Goal: Communication & Community: Answer question/provide support

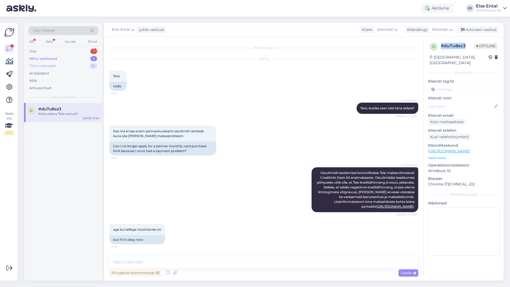
scroll to position [332, 0]
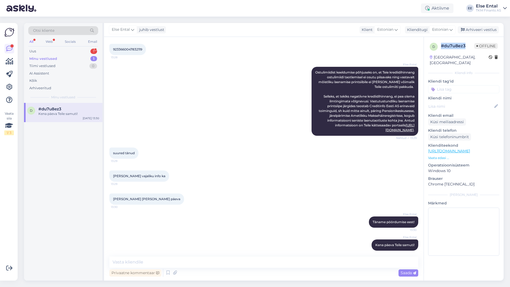
click at [46, 55] on div "Minu vestlused 1" at bounding box center [63, 58] width 70 height 7
click at [39, 56] on div "Minu vestlused" at bounding box center [43, 58] width 28 height 5
click at [37, 50] on div "Uus 1" at bounding box center [63, 50] width 70 height 7
click at [44, 105] on div "c #cufzfuzn 1 Tänan [DATE] 14:16" at bounding box center [63, 112] width 78 height 19
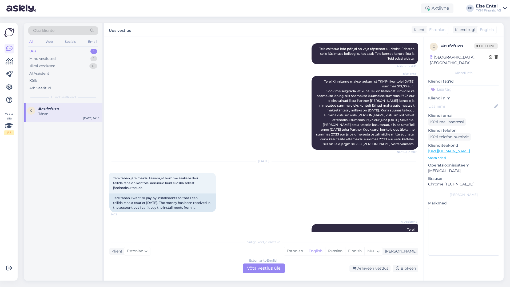
scroll to position [599, 0]
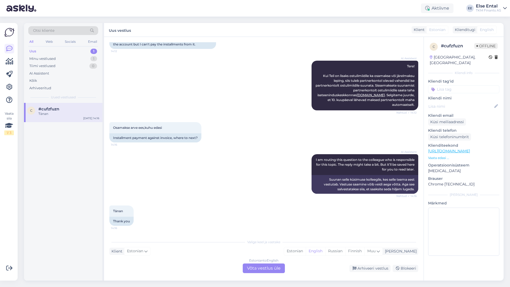
click at [271, 268] on div "Estonian to English Võta vestlus üle" at bounding box center [264, 268] width 42 height 10
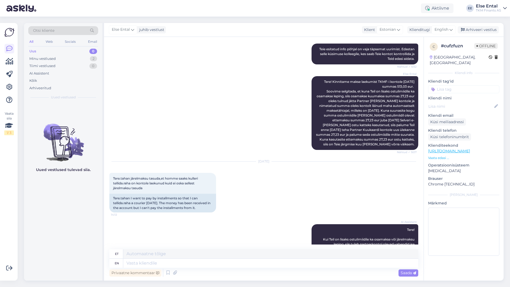
scroll to position [533, 0]
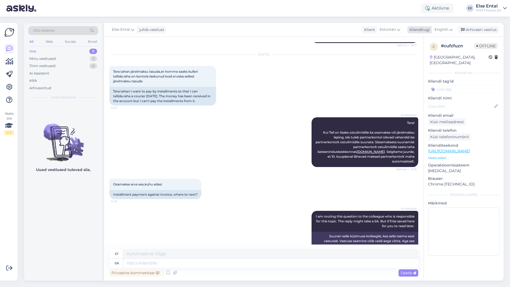
click at [445, 29] on span "English" at bounding box center [442, 30] width 14 height 6
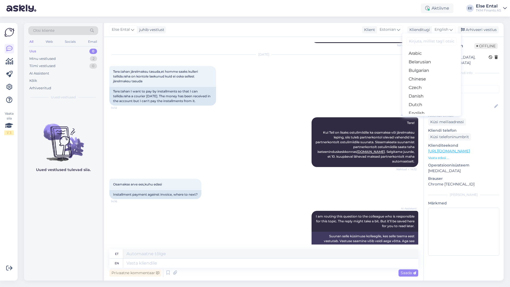
click at [420, 117] on link "Estonian" at bounding box center [431, 121] width 59 height 9
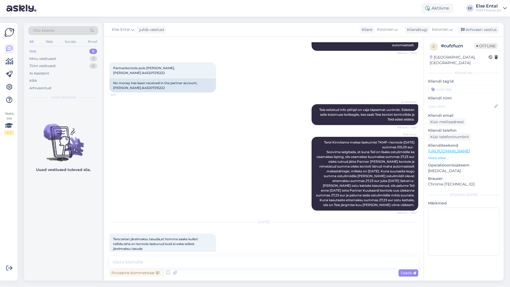
scroll to position [259, 0]
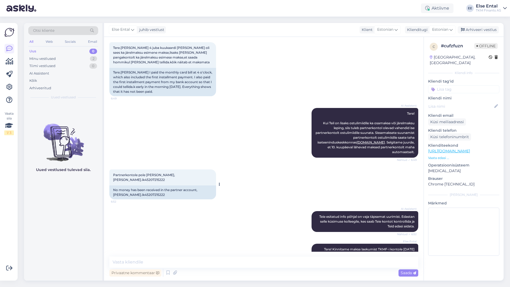
click at [143, 181] on span "Partnerkontole pole [PERSON_NAME],[PERSON_NAME].ik45207215222" at bounding box center [144, 177] width 62 height 9
copy div "ik45207215222 6:52"
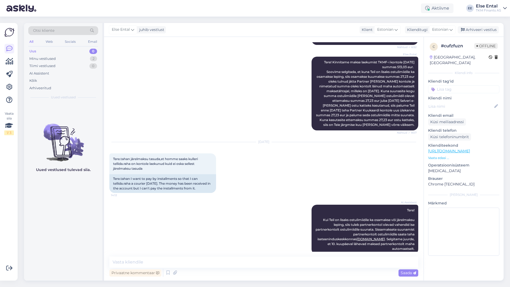
scroll to position [579, 0]
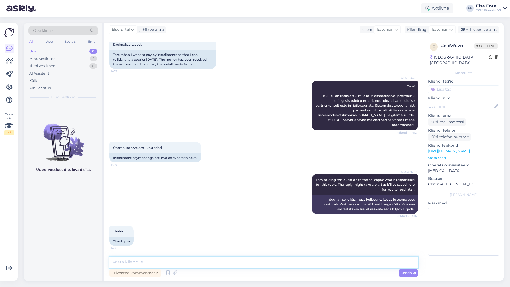
click at [165, 261] on textarea at bounding box center [263, 261] width 309 height 11
paste textarea "[DATE]"
paste textarea "516.41"
click at [268, 261] on textarea "Tere, kinnitame makse laekumist TKMF-i kontole [DATE] summas 516.41" at bounding box center [263, 261] width 309 height 11
click at [291, 262] on textarea "Tere, kinnitame makse laekumist TKMF-i kontole [DATE] summas 516,41" at bounding box center [263, 261] width 309 height 11
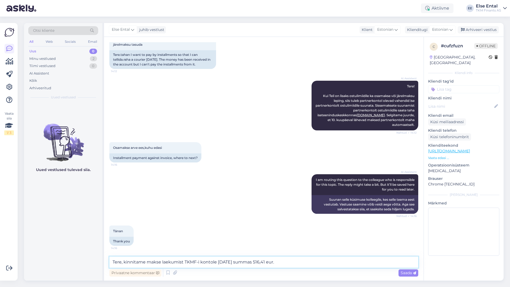
click at [291, 262] on textarea "Tere, kinnitame makse laekumist TKMF-i kontole [DATE] summas 516,41 eur." at bounding box center [263, 261] width 309 height 11
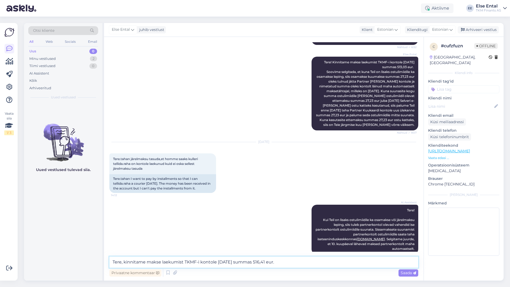
scroll to position [419, 0]
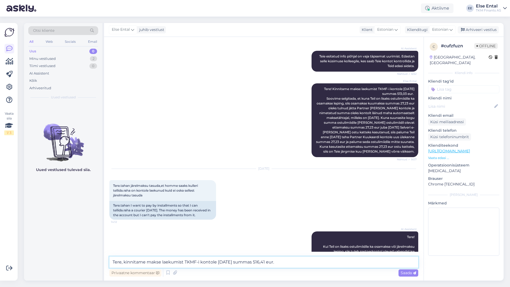
click at [292, 260] on textarea "Tere, kinnitame makse laekumist TKMF-i kontole [DATE] summas 516,41 eur." at bounding box center [263, 261] width 309 height 11
click at [282, 260] on textarea "Tere, kinnitame makse laekumist TKMF-i kontole [DATE] summas 516,41 eur." at bounding box center [263, 261] width 309 height 11
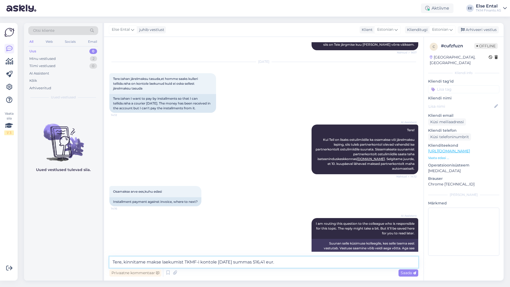
scroll to position [579, 0]
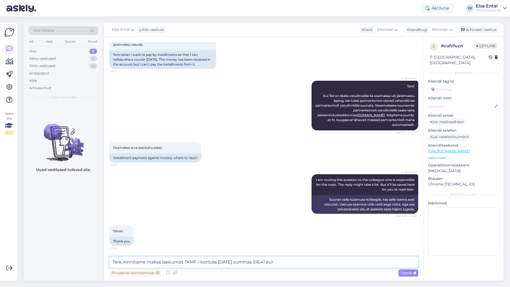
paste textarea "Täitke Partnerkaardi iseteeninduses [PERSON_NAME] lepingu ennetähtaegse tagasta…"
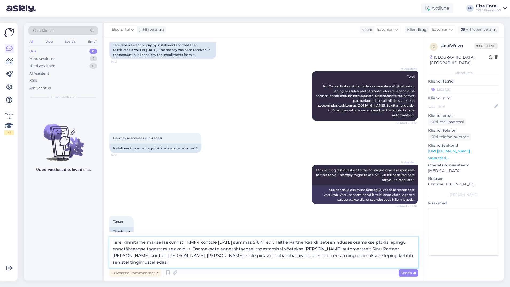
click at [281, 242] on textarea "Tere, kinnitame makse laekumist TKMF-i kontole [DATE] summas 516,41 eur. Täitke…" at bounding box center [263, 251] width 309 height 31
click at [283, 242] on textarea "Tere, kinnitame makse laekumist TKMF-i kontole [DATE] summas 516,41 eur. Täitke…" at bounding box center [263, 251] width 309 height 31
drag, startPoint x: 397, startPoint y: 253, endPoint x: 289, endPoint y: 248, distance: 107.7
click at [283, 242] on textarea "Tere, kinnitame makse laekumist TKMF-i kontole [DATE] summas 516,41 eur. Täitke…" at bounding box center [263, 251] width 309 height 31
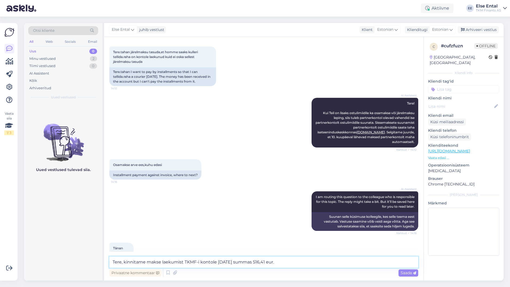
scroll to position [526, 0]
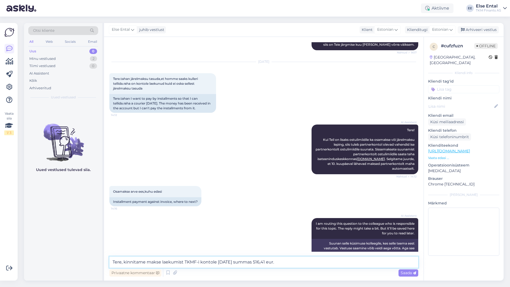
click at [289, 261] on textarea "Tere, kinnitame makse laekumist TKMF-i kontole [DATE] summas 516,41 eur." at bounding box center [263, 261] width 309 height 11
click at [294, 265] on textarea "Tere, kinnitame makse laekumist TKMF-i kontole [DATE] summas 516,41 eur." at bounding box center [263, 261] width 309 height 11
click at [295, 262] on textarea "Tere, kinnitame makse laekumist TKMF-i kontole [DATE] summas 516,41 eur." at bounding box center [263, 261] width 309 height 11
drag, startPoint x: 300, startPoint y: 261, endPoint x: 282, endPoint y: 259, distance: 18.5
click at [282, 259] on textarea "Tere, kinnitame makse laekumist TKMF-i kontole [DATE] summas 516,41 eur. Järel" at bounding box center [263, 261] width 309 height 11
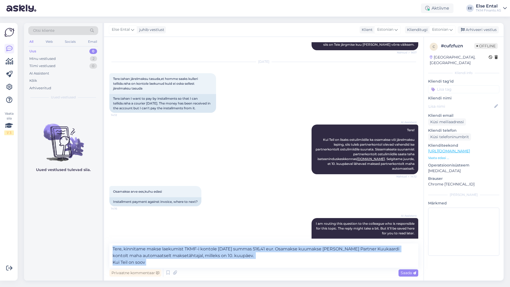
drag, startPoint x: 206, startPoint y: 268, endPoint x: 130, endPoint y: 266, distance: 76.3
click at [130, 266] on div "Tere, kinnitame makse laekumist TKMF-i kontole [DATE] summas 516,41 eur. Osamak…" at bounding box center [263, 260] width 309 height 34
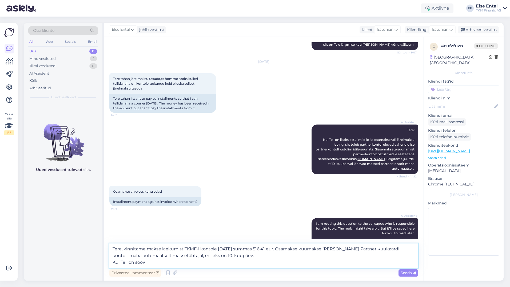
drag, startPoint x: 153, startPoint y: 262, endPoint x: 113, endPoint y: 264, distance: 40.6
click at [113, 264] on textarea "Tere, kinnitame makse laekumist TKMF-i kontole [DATE] summas 516,41 eur. Osamak…" at bounding box center [263, 255] width 309 height 24
paste textarea "Selgitame, et kui Teil on lisaks ostulimiidile ka osamakse/järelmaksu lepingud,…"
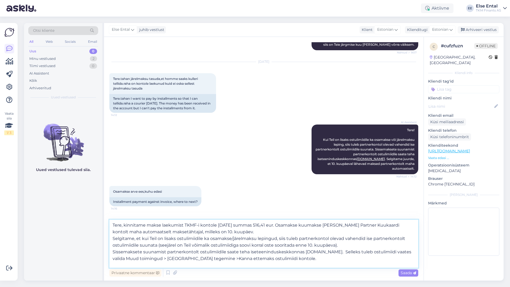
click at [241, 229] on textarea "Tere, kinnitame makse laekumist TKMF-i kontole [DATE] summas 516,41 eur. Osamak…" at bounding box center [263, 243] width 309 height 48
click at [168, 244] on textarea "Tere, kinnitame makse laekumist TKMF-i kontole [DATE] summas 516,41 eur. Osamak…" at bounding box center [263, 243] width 309 height 48
click at [113, 238] on textarea "Tere, kinnitame makse laekumist TKMF-i kontole [DATE] summas 516,41 eur. Osamak…" at bounding box center [263, 243] width 309 height 48
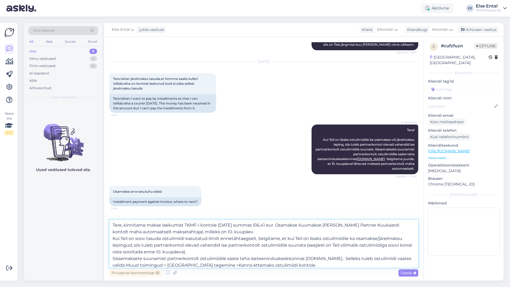
drag, startPoint x: 132, startPoint y: 244, endPoint x: 258, endPoint y: 239, distance: 126.3
click at [258, 239] on textarea "Tere, kinnitame makse laekumist TKMF-i kontole [DATE] summas 516,41 eur. Osamak…" at bounding box center [263, 243] width 309 height 48
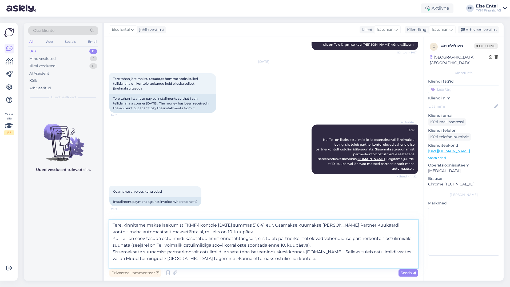
drag, startPoint x: 276, startPoint y: 240, endPoint x: 278, endPoint y: 245, distance: 5.2
click at [276, 240] on textarea "Tere, kinnitame makse laekumist TKMF-i kontole [DATE] summas 516,41 eur. Osamak…" at bounding box center [263, 243] width 309 height 48
drag, startPoint x: 142, startPoint y: 245, endPoint x: 101, endPoint y: 248, distance: 41.7
click at [101, 248] on div "Otsi kliente All Web Socials Email Uus 0 Minu vestlused 2 Tiimi vestlused 0 AI …" at bounding box center [264, 151] width 480 height 257
click at [136, 249] on textarea "Tere, kinnitame makse laekumist TKMF-i kontole [DATE] summas 516,41 eur. Osamak…" at bounding box center [263, 243] width 309 height 48
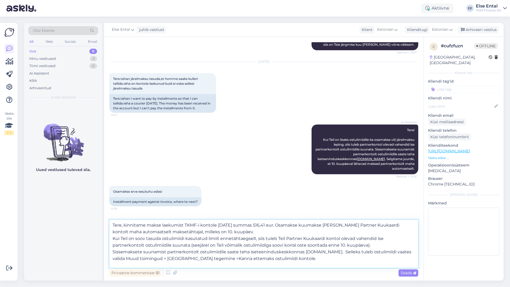
drag, startPoint x: 145, startPoint y: 245, endPoint x: 110, endPoint y: 244, distance: 35.5
click at [110, 244] on textarea "Tere, kinnitame makse laekumist TKMF-i kontole [DATE] summas 516,41 eur. Osamak…" at bounding box center [263, 243] width 309 height 48
click at [315, 242] on textarea "Tere, kinnitame makse laekumist TKMF-i kontole [DATE] summas 516,41 eur. Osamak…" at bounding box center [263, 243] width 309 height 48
click at [313, 261] on textarea "Tere, kinnitame makse laekumist TKMF-i kontole [DATE] summas 516,41 eur. Osamak…" at bounding box center [263, 243] width 309 height 48
click at [314, 260] on textarea "Tere, kinnitame makse laekumist TKMF-i kontole [DATE] summas 516,41 eur. Osamak…" at bounding box center [263, 243] width 309 height 48
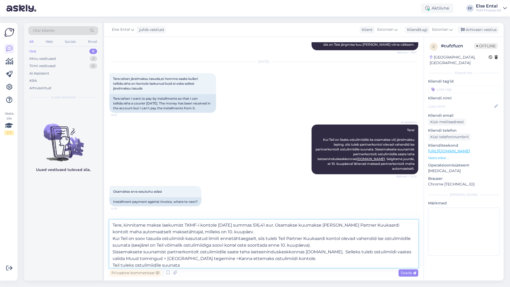
paste textarea "489.18"
click at [189, 264] on textarea "Tere, kinnitame makse laekumist TKMF-i kontole [DATE] summas 516,41 eur. Osamak…" at bounding box center [263, 243] width 309 height 48
click at [207, 265] on textarea "Tere, kinnitame makse laekumist TKMF-i kontole [DATE] summas 516,41 eur. Osamak…" at bounding box center [263, 243] width 309 height 48
click at [210, 263] on textarea "Tere, kinnitame makse laekumist TKMF-i kontole [DATE] summas 516,41 eur. Osamak…" at bounding box center [263, 243] width 309 height 48
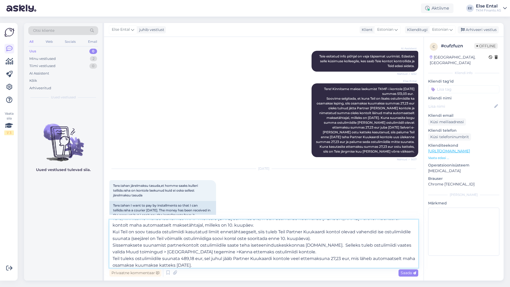
scroll to position [0, 0]
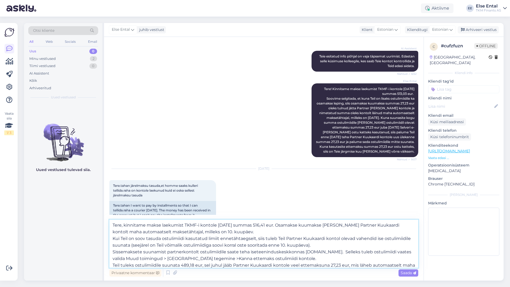
click at [325, 246] on textarea "Tere, kinnitame makse laekumist TKMF-i kontole [DATE] summas 516,41 eur. Osamak…" at bounding box center [263, 243] width 309 height 48
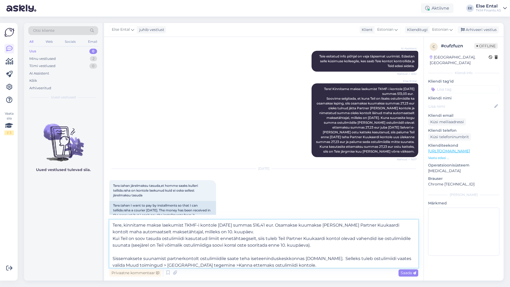
click at [269, 232] on textarea "Tere, kinnitame makse laekumist TKMF-i kontole [DATE] summas 516,41 eur. Osamak…" at bounding box center [263, 243] width 309 height 48
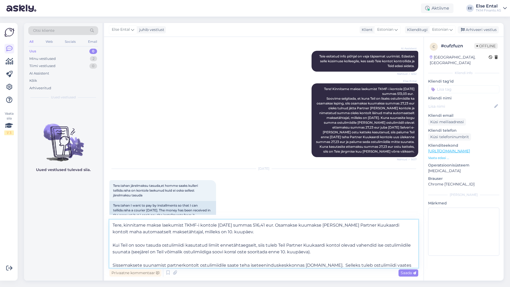
scroll to position [30, 0]
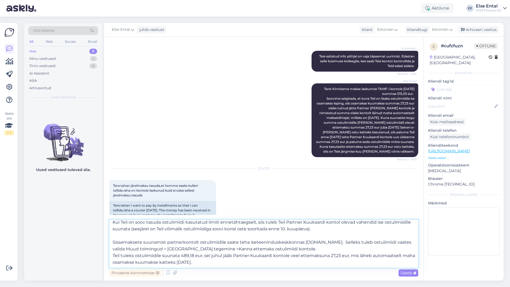
type textarea "Tere, kinnitame makse laekumist TKMF-i kontole [DATE] summas 516,41 eur. Osamak…"
click at [226, 256] on textarea "Tere, kinnitame makse laekumist TKMF-i kontole [DATE] summas 516,41 eur. Osamak…" at bounding box center [263, 243] width 309 height 48
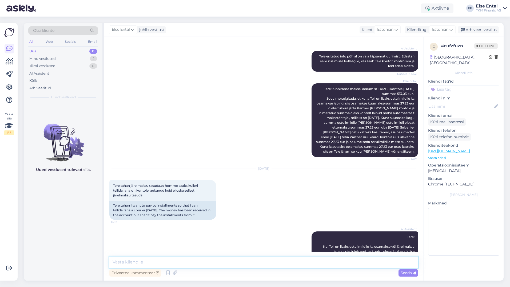
scroll to position [0, 0]
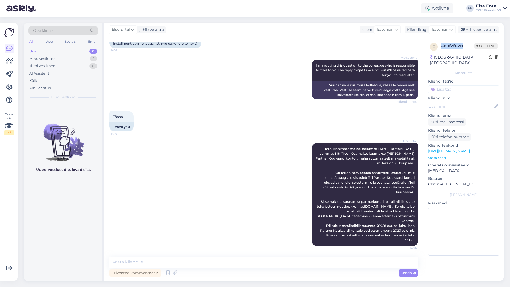
drag, startPoint x: 463, startPoint y: 48, endPoint x: 441, endPoint y: 47, distance: 22.2
click at [441, 47] on div "# cufzfuzn" at bounding box center [457, 46] width 33 height 6
copy div "# cufzfuzn"
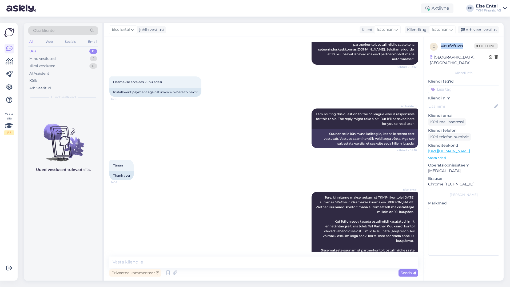
scroll to position [689, 0]
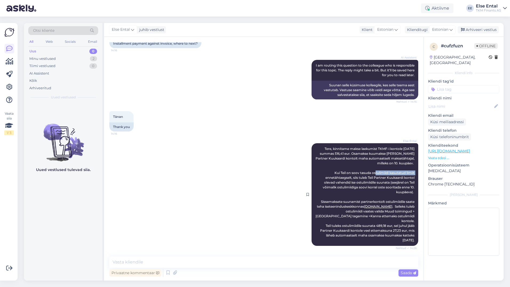
drag, startPoint x: 368, startPoint y: 178, endPoint x: 411, endPoint y: 176, distance: 42.2
click at [411, 176] on span "Tere, kinnitame makse laekumist TKMF-i kontole [DATE] summas 516,41 eur. Osamak…" at bounding box center [366, 193] width 100 height 95
click at [384, 185] on span "Tere, kinnitame makse laekumist TKMF-i kontole [DATE] summas 516,41 eur. Osamak…" at bounding box center [366, 193] width 100 height 95
drag, startPoint x: 369, startPoint y: 182, endPoint x: 408, endPoint y: 197, distance: 42.2
click at [408, 197] on span "Tere, kinnitame makse laekumist TKMF-i kontole [DATE] summas 516,41 eur. Osamak…" at bounding box center [366, 193] width 100 height 95
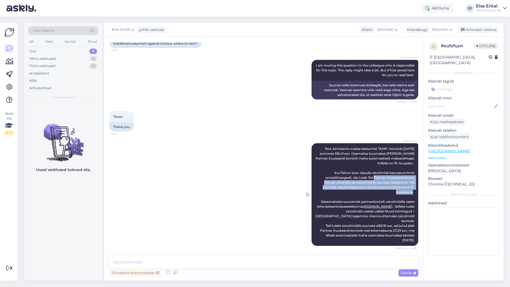
drag, startPoint x: 408, startPoint y: 197, endPoint x: 390, endPoint y: 189, distance: 19.8
copy span "Partner Kuukaardi kontol olevad vahendid ise ostulimiidile suunata (seejärel on…"
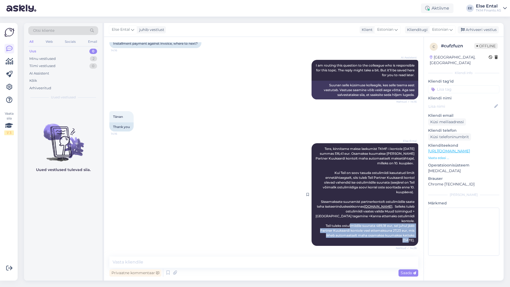
drag, startPoint x: 356, startPoint y: 226, endPoint x: 411, endPoint y: 240, distance: 56.4
click at [411, 240] on div "Else Ental Tere, kinnitame makse laekumist TKMF-i kontole [DATE] summas 516,41 …" at bounding box center [365, 194] width 107 height 102
copy span "suunata 489,18 eur, sel juhul jääb Partner [PERSON_NAME] kontole veel ettemaksu…"
click at [255, 187] on div "Else Ental Tere, kinnitame makse laekumist TKMF-i kontole [DATE] summas 516,41 …" at bounding box center [263, 194] width 309 height 114
click at [74, 60] on div "Minu vestlused 2" at bounding box center [63, 58] width 70 height 7
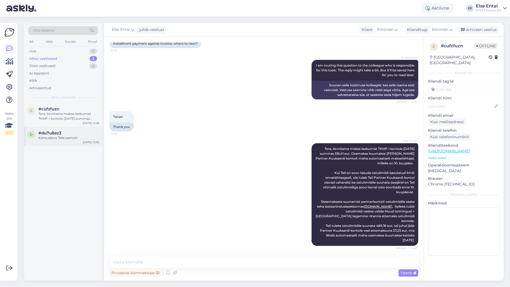
click at [63, 134] on div "#du7u8ez3" at bounding box center [68, 132] width 61 height 5
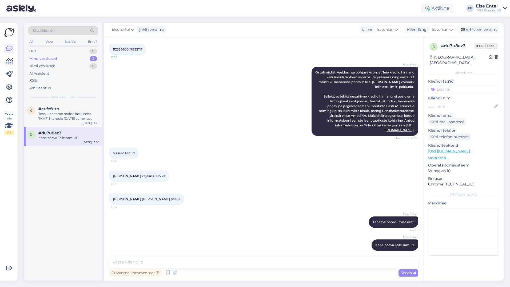
scroll to position [226, 0]
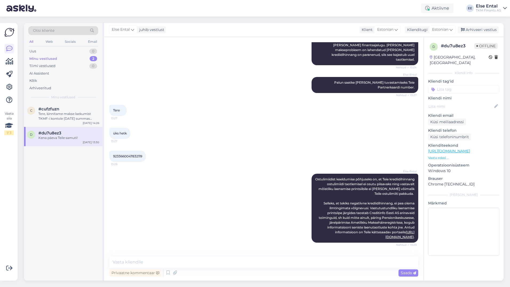
click at [123, 154] on span "9233660047832119" at bounding box center [127, 156] width 29 height 4
copy div "9233660047832119 13:28"
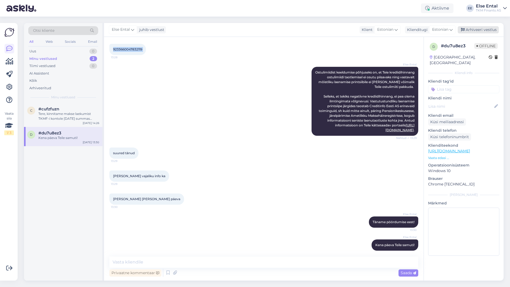
click at [470, 30] on div "Arhiveeri vestlus" at bounding box center [478, 29] width 41 height 7
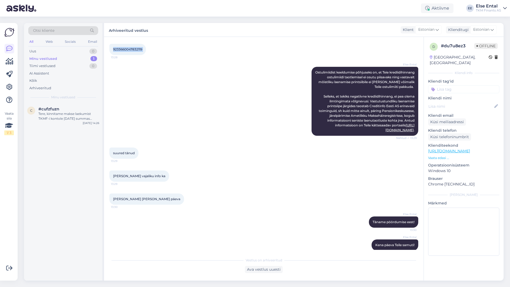
click at [52, 58] on div "Minu vestlused" at bounding box center [43, 58] width 28 height 5
click at [55, 116] on div "Tere, kinnitame makse laekumist TKMF-i kontole [DATE] summas 516,41 eur. Osamak…" at bounding box center [68, 116] width 61 height 10
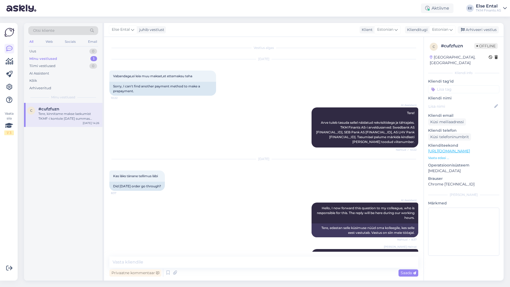
scroll to position [689, 0]
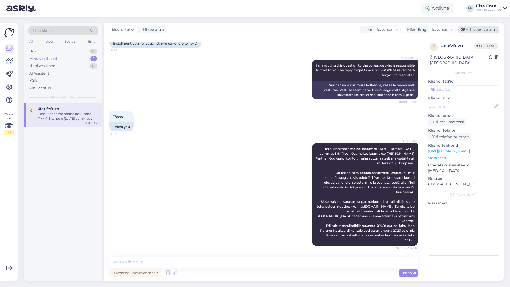
click at [470, 31] on div "Arhiveeri vestlus" at bounding box center [478, 29] width 41 height 7
